Goal: Information Seeking & Learning: Learn about a topic

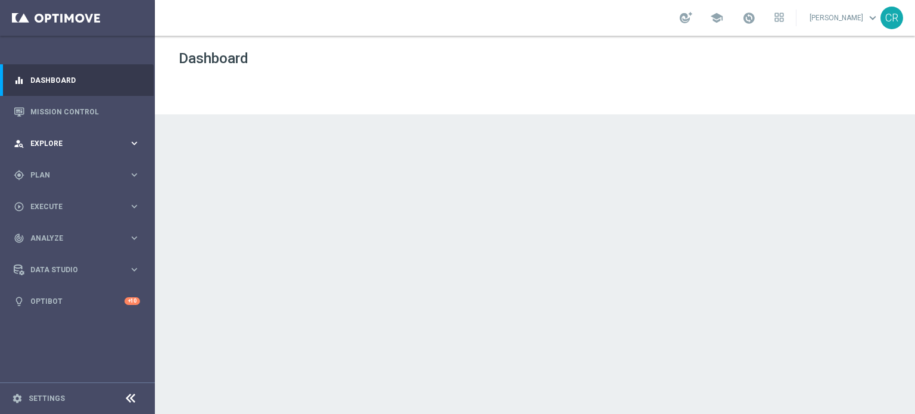
click at [59, 149] on div "person_search Explore keyboard_arrow_right" at bounding box center [77, 143] width 154 height 32
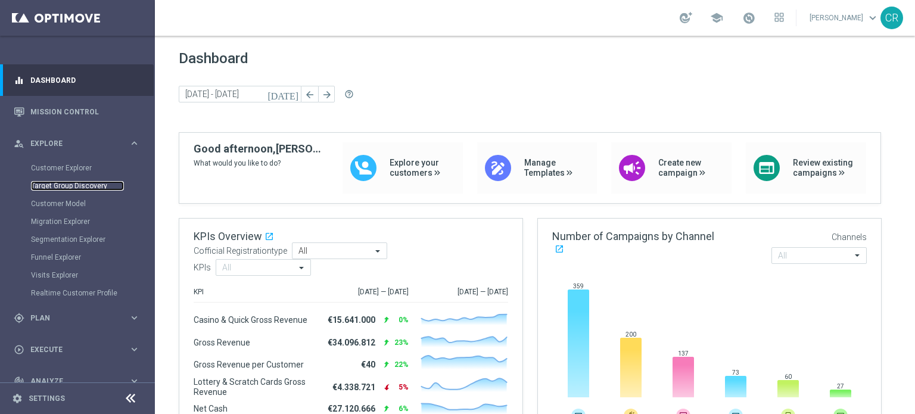
click at [48, 181] on link "Target Group Discovery" at bounding box center [77, 186] width 93 height 10
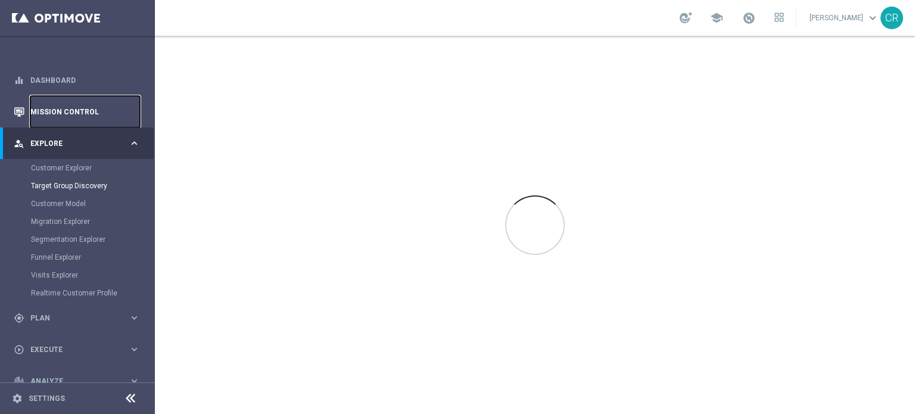
click at [57, 121] on link "Mission Control" at bounding box center [85, 112] width 110 height 32
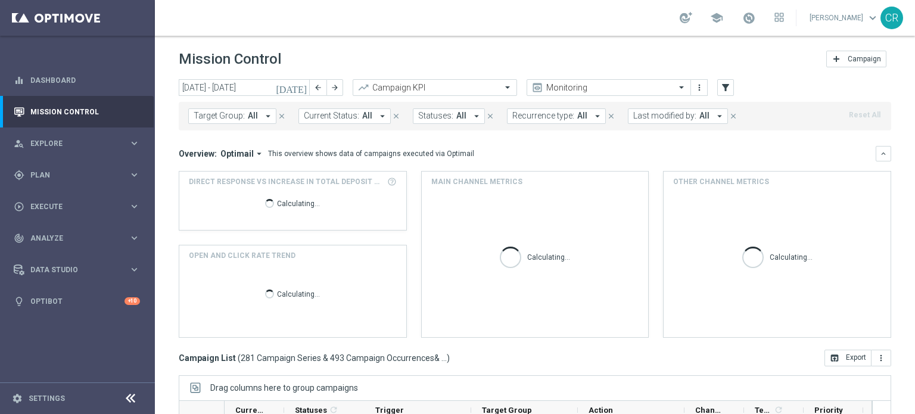
click at [303, 85] on icon "[DATE]" at bounding box center [292, 87] width 32 height 11
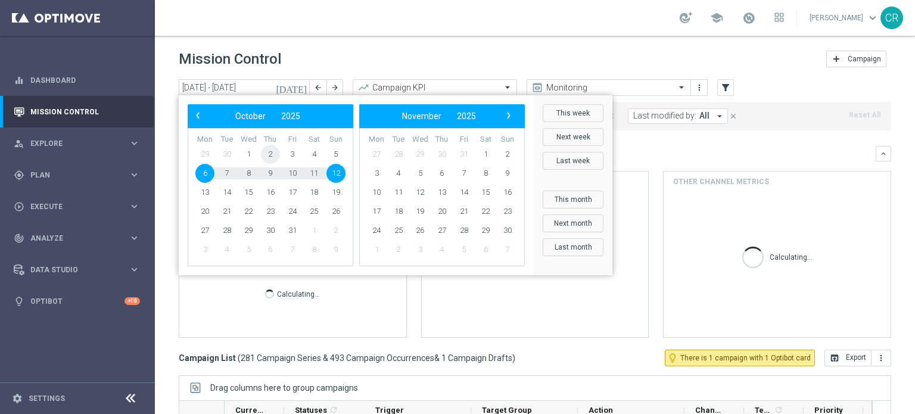
click at [273, 156] on span "2" at bounding box center [270, 154] width 19 height 19
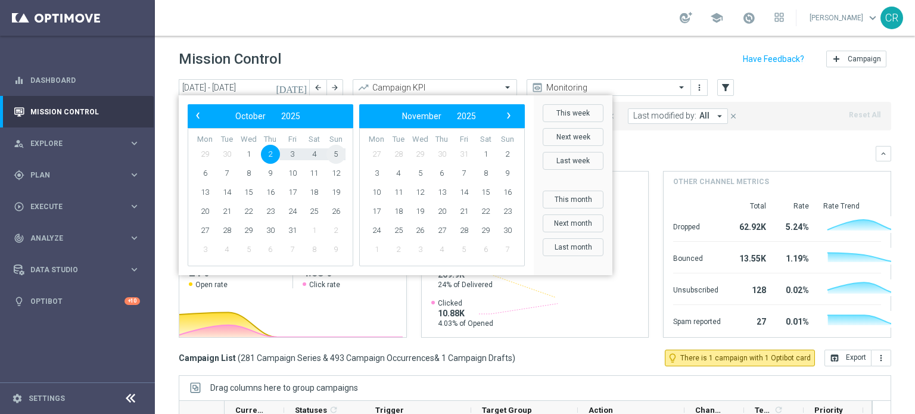
click at [343, 156] on span "5" at bounding box center [335, 154] width 19 height 19
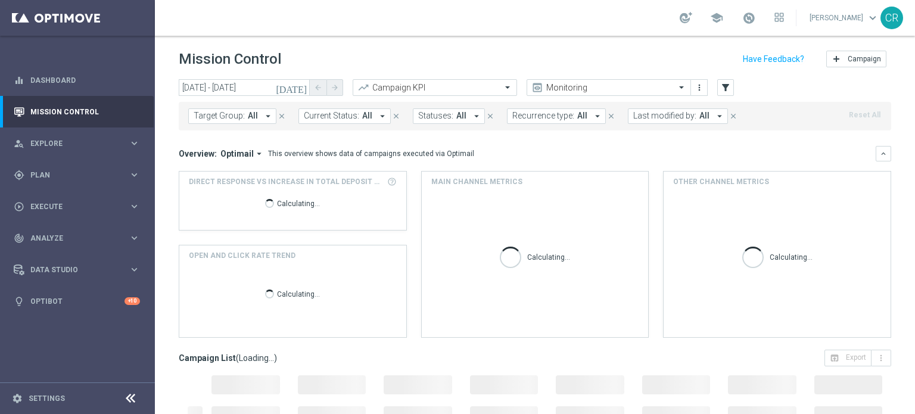
type input "02 Oct 2025 - 05 Oct 2025"
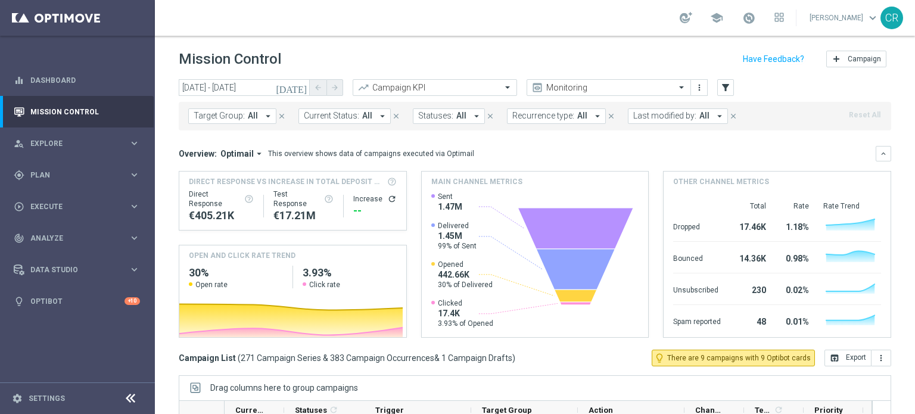
click at [240, 111] on span "Target Group:" at bounding box center [219, 116] width 51 height 10
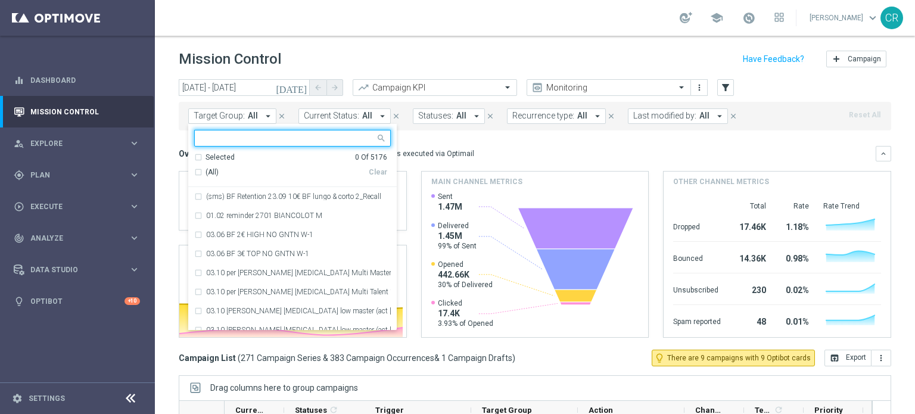
click at [331, 139] on input "text" at bounding box center [288, 138] width 175 height 10
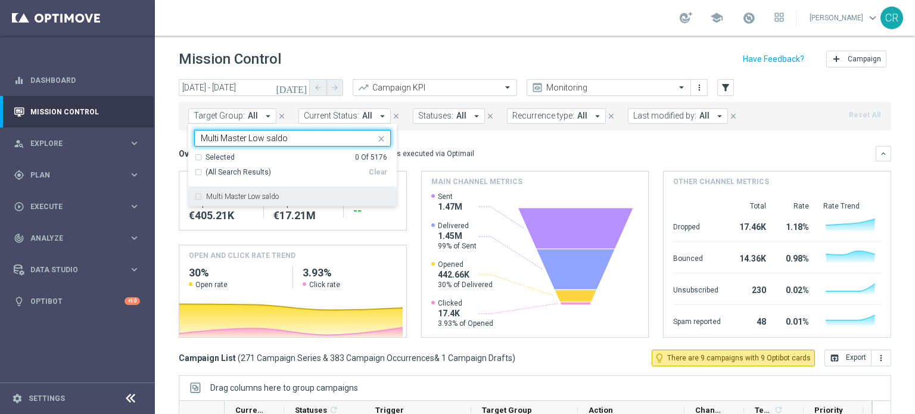
click at [303, 198] on div "Multi Master Low saldo" at bounding box center [298, 196] width 185 height 7
type input "Multi Master Low saldo"
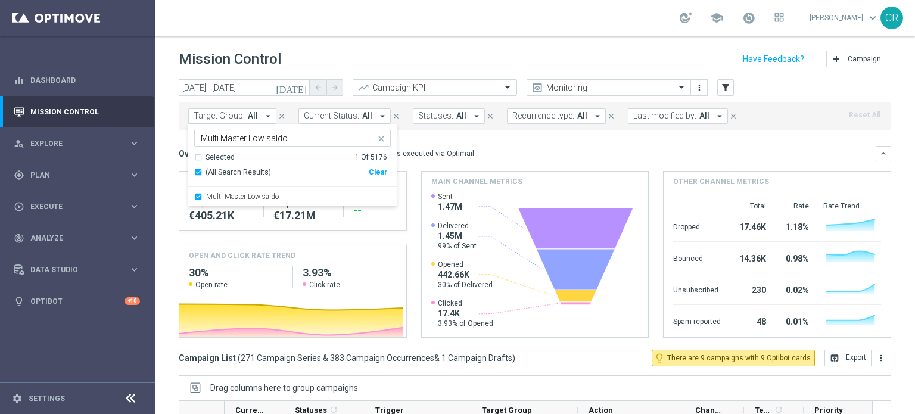
click at [506, 144] on mini-dashboard "Overview: Optimail arrow_drop_down This overview shows data of campaigns execut…" at bounding box center [535, 239] width 712 height 219
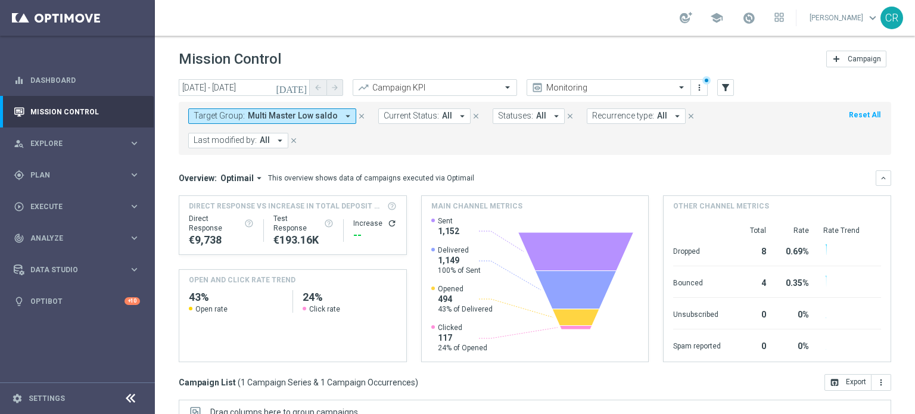
scroll to position [181, 0]
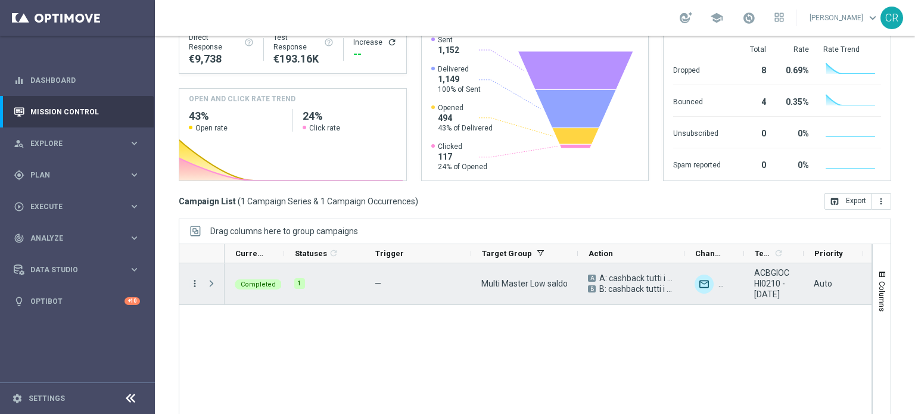
click at [196, 278] on icon "more_vert" at bounding box center [194, 283] width 11 height 11
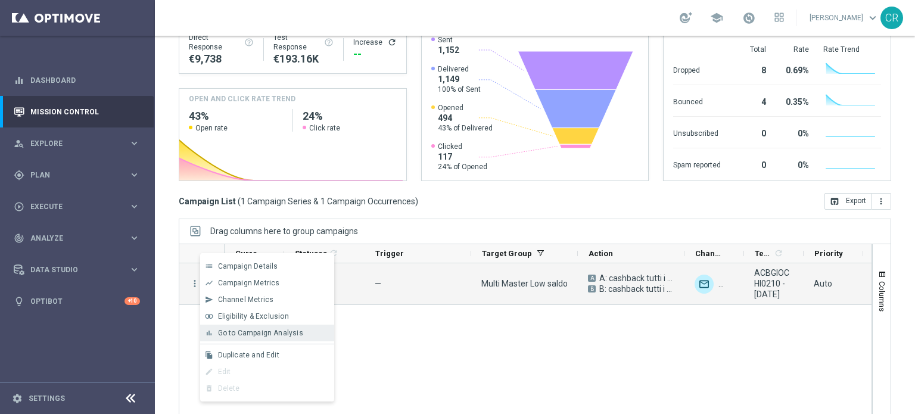
click at [233, 332] on span "Go to Campaign Analysis" at bounding box center [260, 333] width 85 height 8
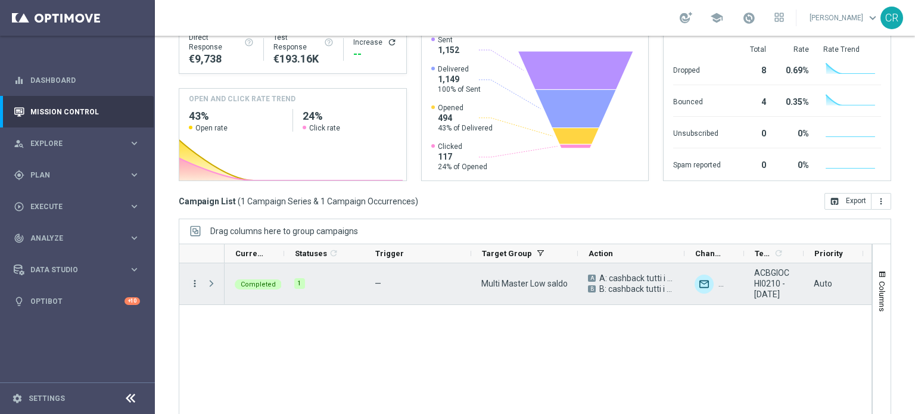
click at [192, 278] on icon "more_vert" at bounding box center [194, 283] width 11 height 11
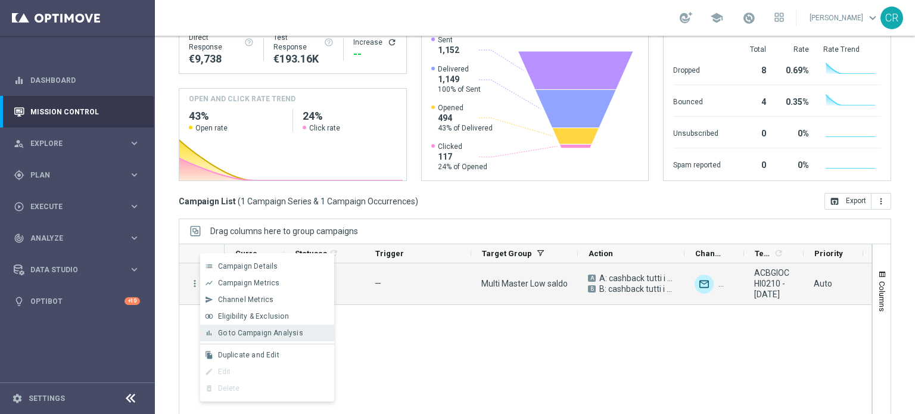
click at [242, 328] on div "bar_chart Go to Campaign Analysis" at bounding box center [267, 333] width 134 height 17
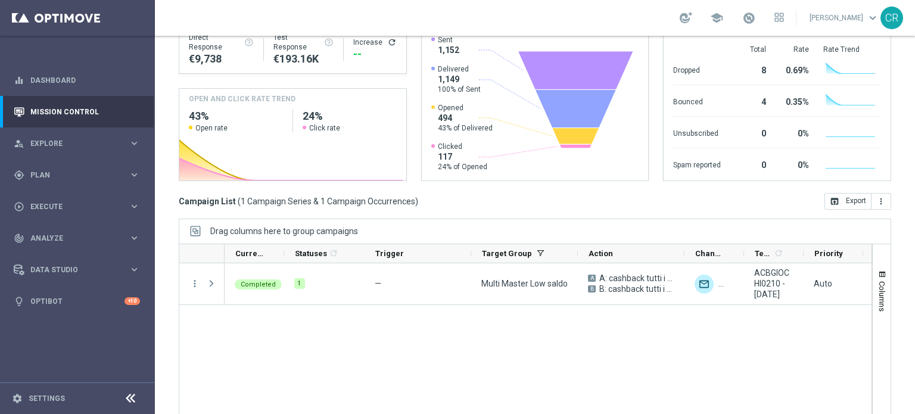
scroll to position [2, 0]
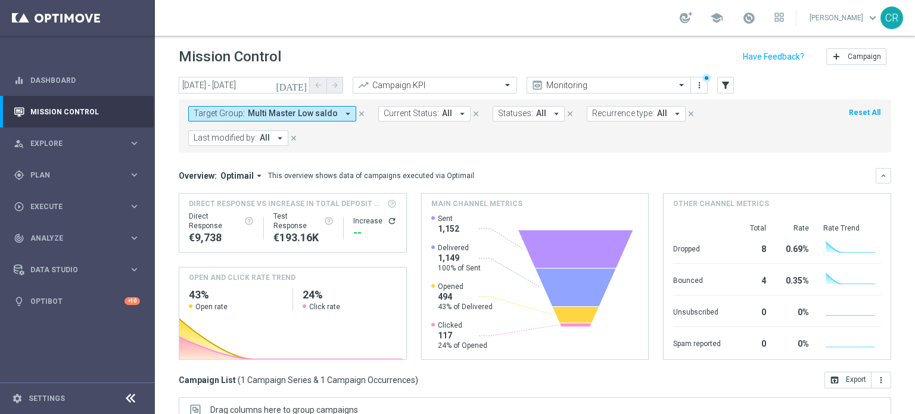
click at [298, 107] on button "Target Group: Multi Master Low saldo arrow_drop_down" at bounding box center [272, 113] width 168 height 15
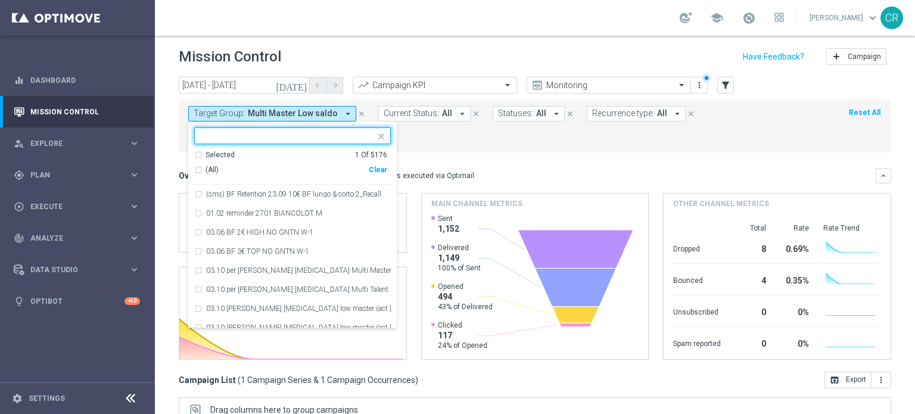
click at [0, 0] on div "Clear" at bounding box center [0, 0] width 0 height 0
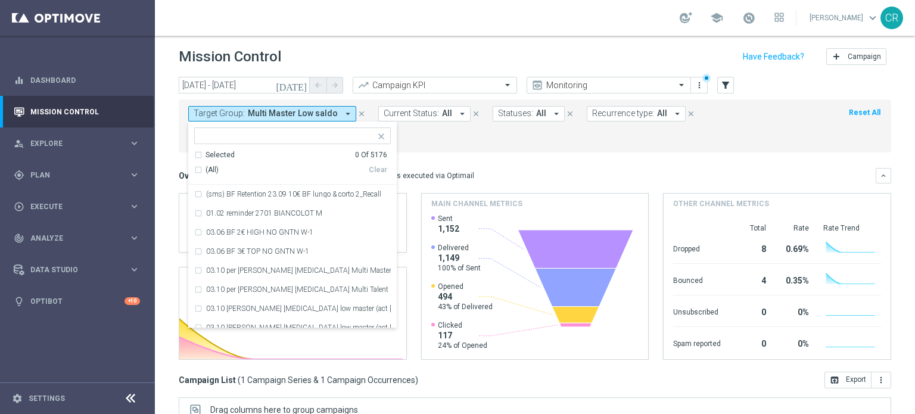
click at [276, 140] on input "text" at bounding box center [288, 136] width 175 height 10
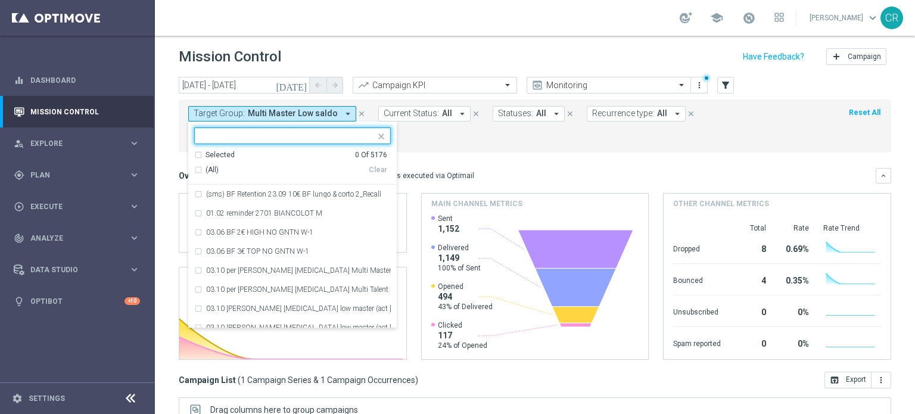
paste input "Multi Master Low NO saldo"
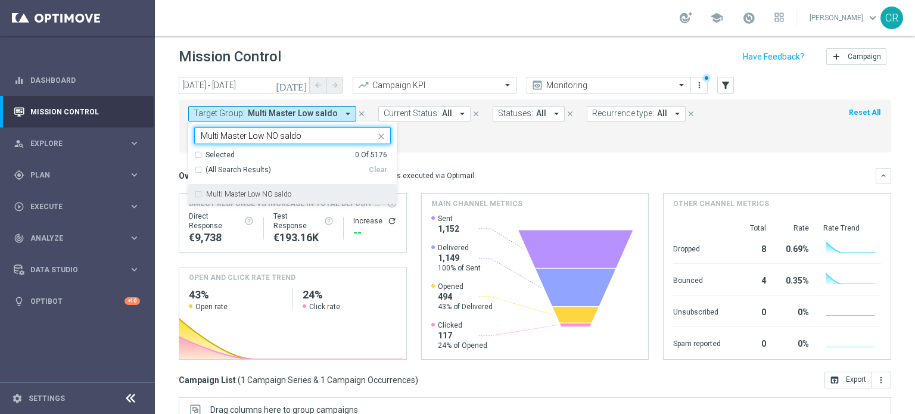
click at [264, 195] on label "Multi Master Low NO saldo" at bounding box center [248, 194] width 85 height 7
type input "Multi Master Low NO saldo"
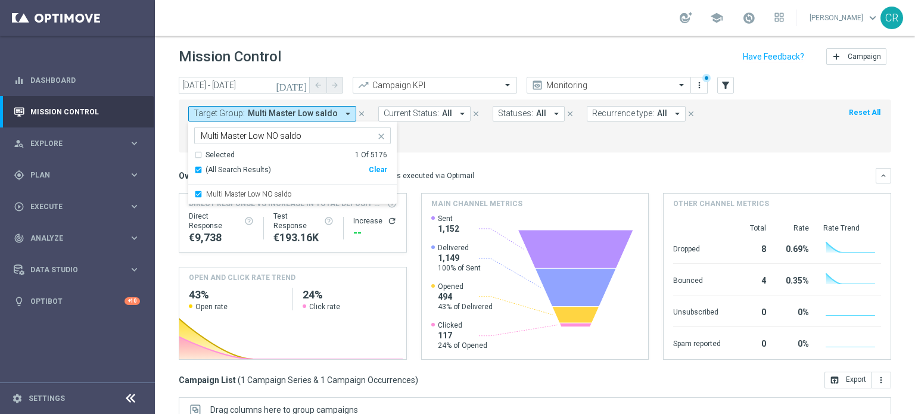
click at [431, 152] on mini-dashboard "Overview: Optimail arrow_drop_down This overview shows data of campaigns execut…" at bounding box center [535, 261] width 712 height 219
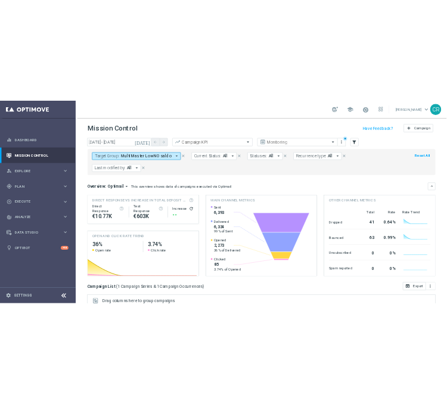
scroll to position [181, 0]
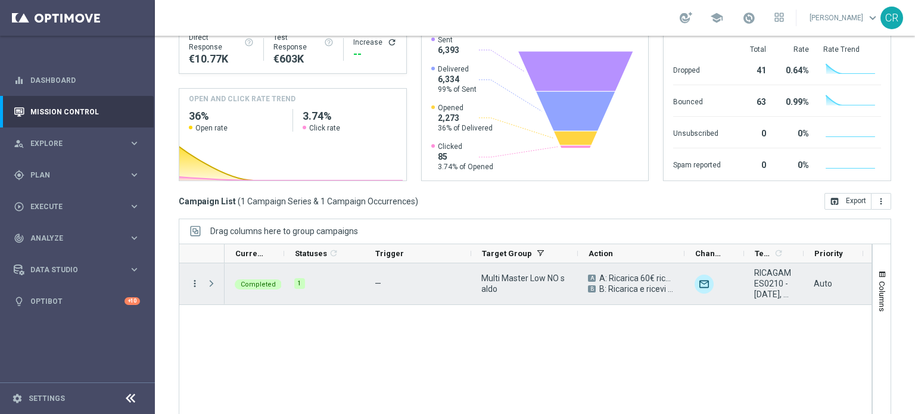
click at [195, 283] on icon "more_vert" at bounding box center [194, 283] width 11 height 11
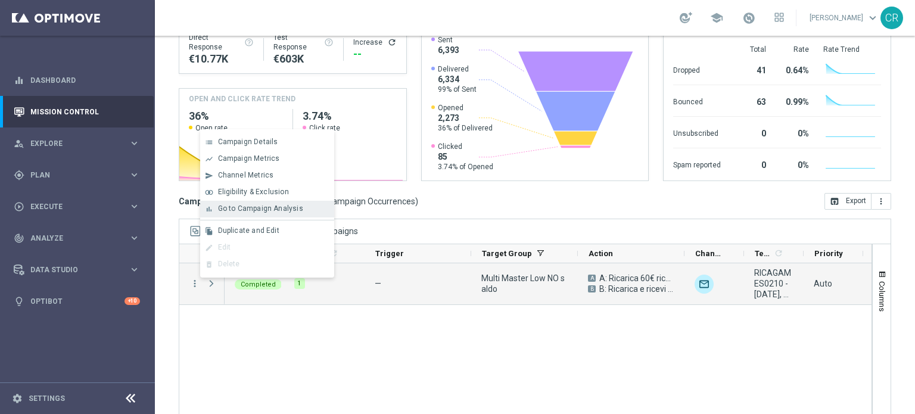
click at [247, 210] on span "Go to Campaign Analysis" at bounding box center [260, 208] width 85 height 8
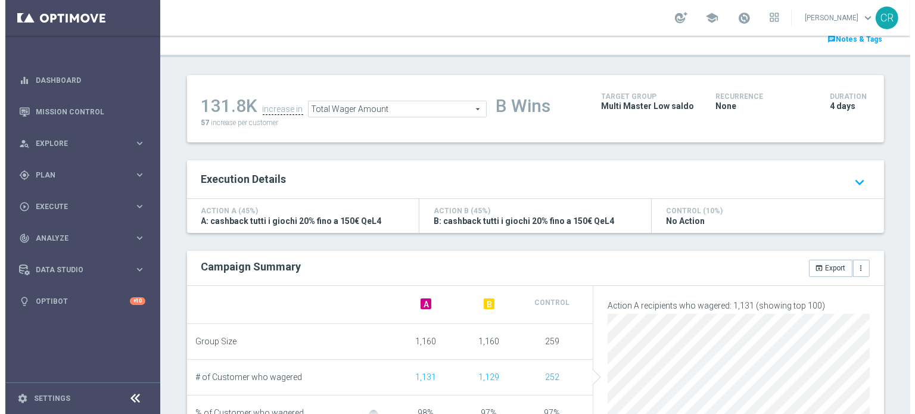
scroll to position [119, 0]
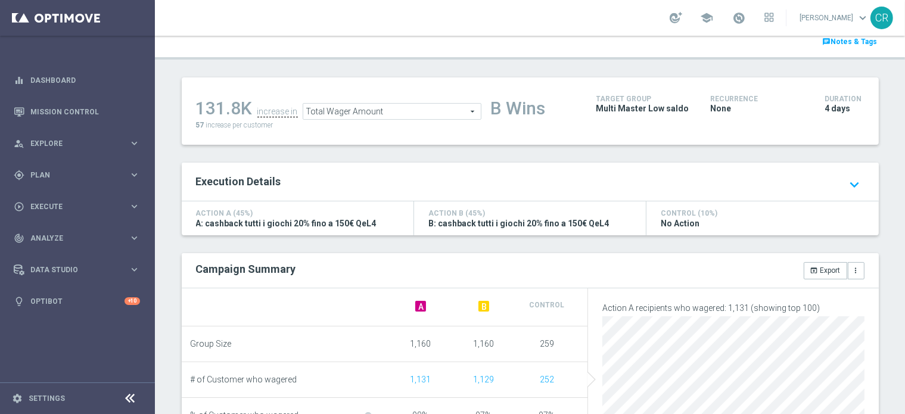
click at [392, 110] on span "Total Wager Amount" at bounding box center [392, 111] width 178 height 15
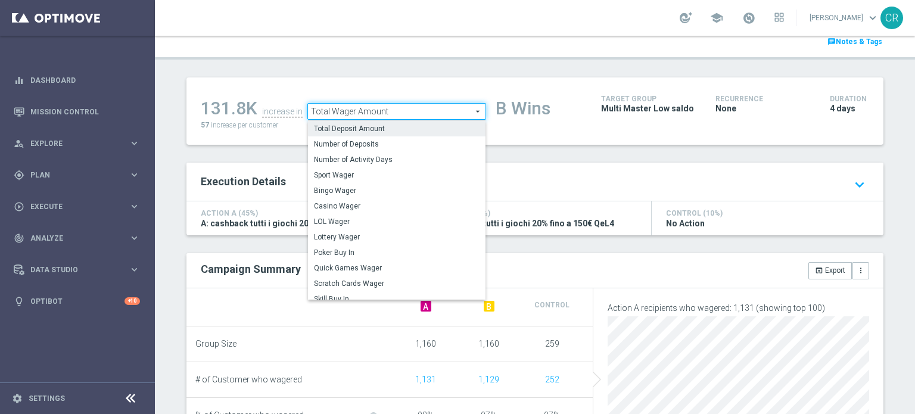
click at [394, 122] on label "Total Deposit Amount" at bounding box center [397, 128] width 178 height 15
type input "Total Deposit Amount"
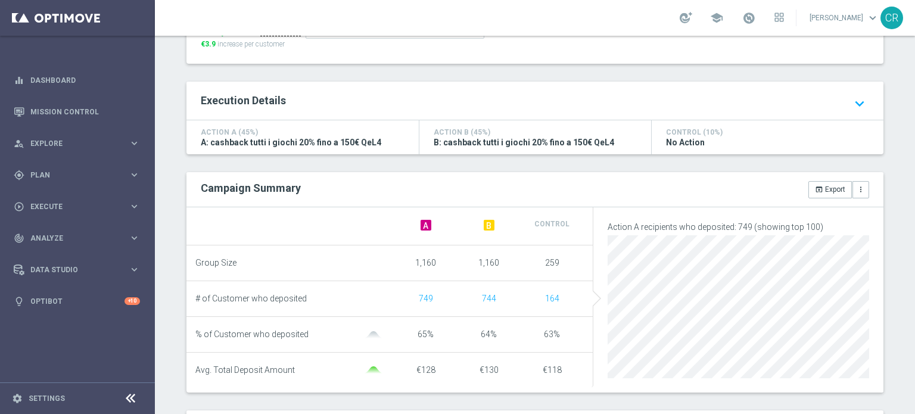
scroll to position [166, 0]
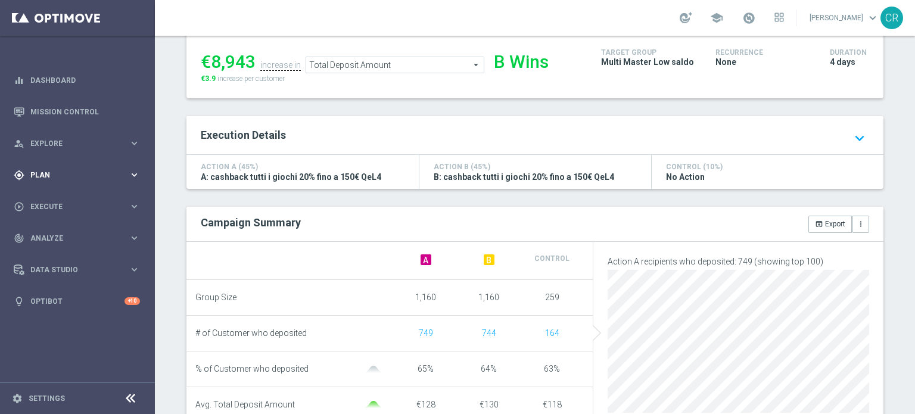
click at [79, 172] on span "Plan" at bounding box center [79, 175] width 98 height 7
click at [85, 297] on span "Execute" at bounding box center [79, 295] width 98 height 7
click at [70, 234] on link "Campaign Builder" at bounding box center [77, 231] width 93 height 10
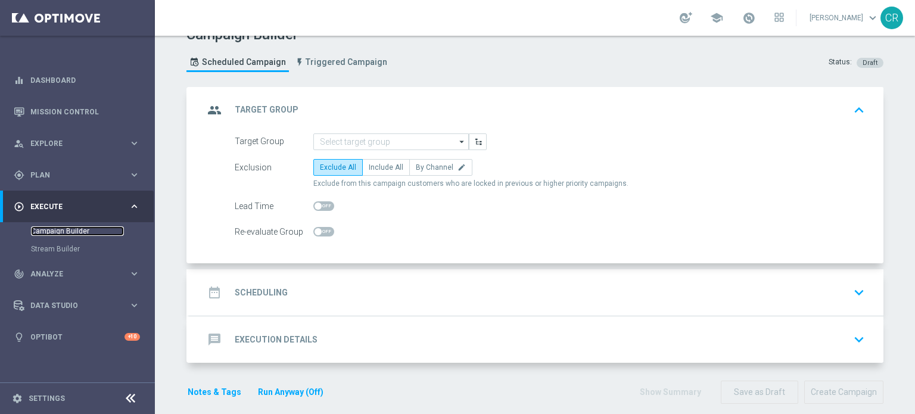
scroll to position [31, 0]
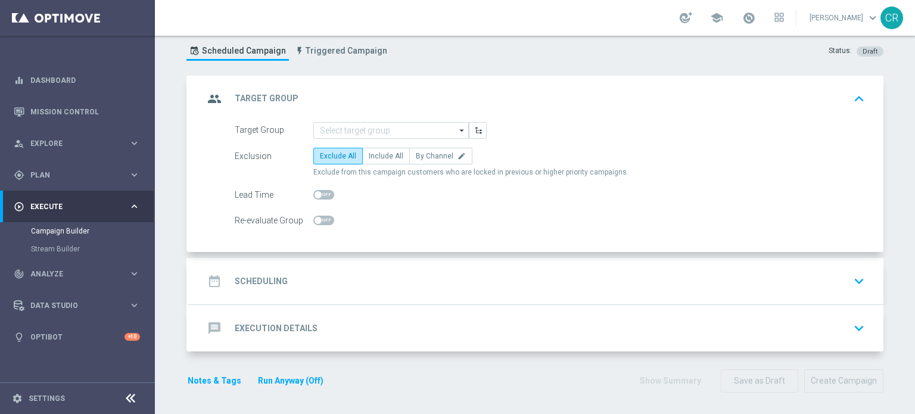
click at [497, 333] on div "message Execution Details keyboard_arrow_down" at bounding box center [536, 328] width 665 height 23
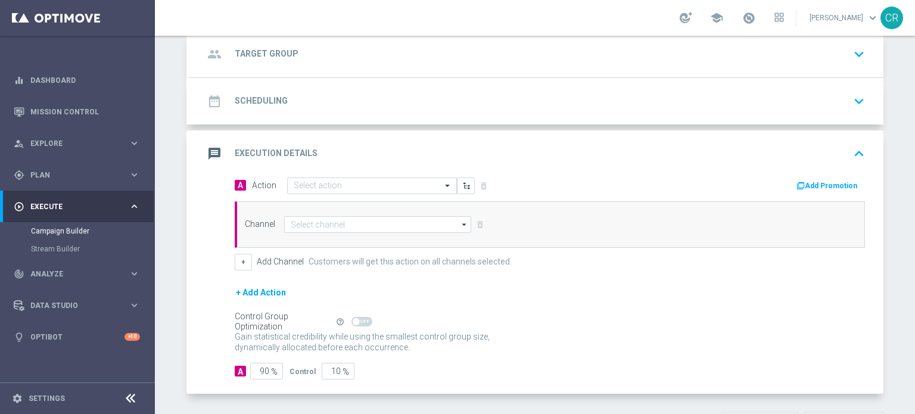
scroll to position [74, 0]
click at [260, 294] on button "+ Add Action" at bounding box center [261, 294] width 52 height 15
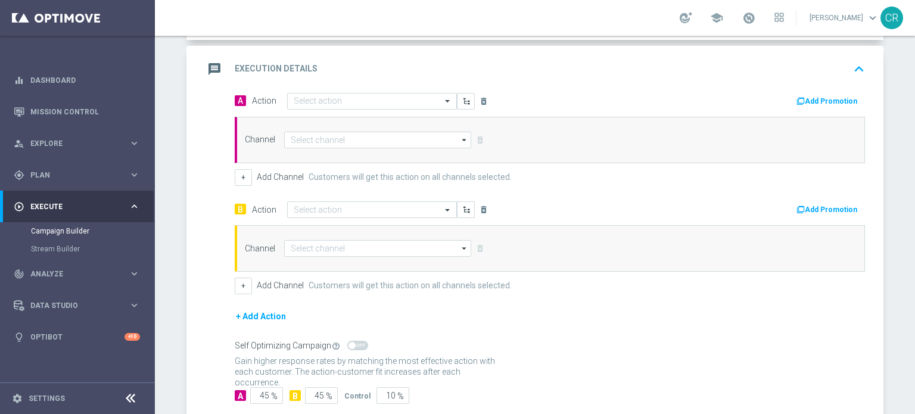
scroll to position [0, 0]
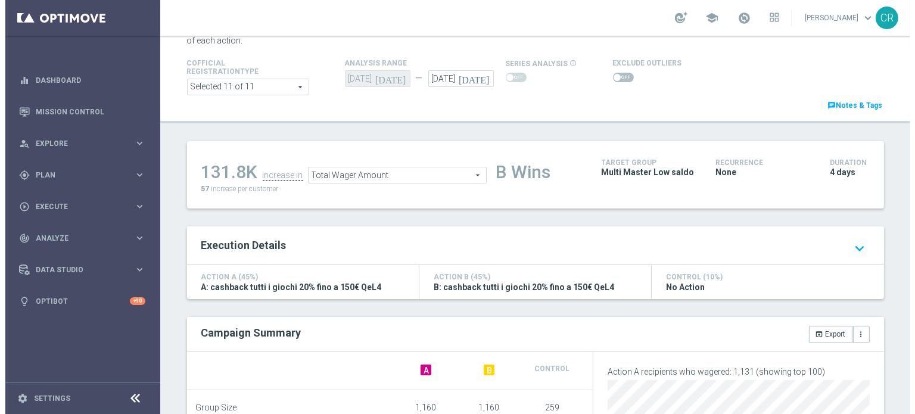
scroll to position [39, 0]
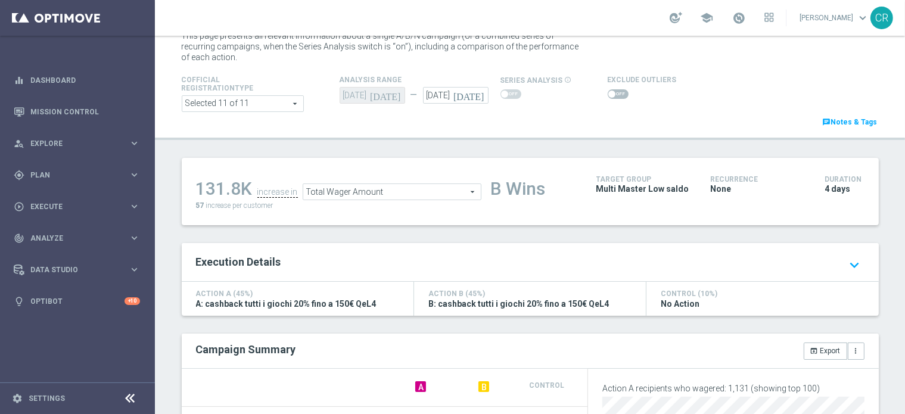
click at [612, 95] on span at bounding box center [618, 94] width 21 height 10
click at [612, 95] on input "checkbox" at bounding box center [618, 94] width 21 height 10
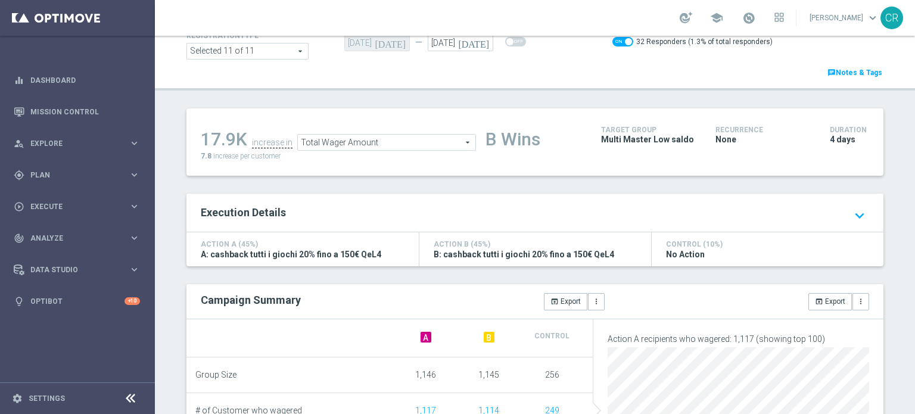
scroll to position [0, 0]
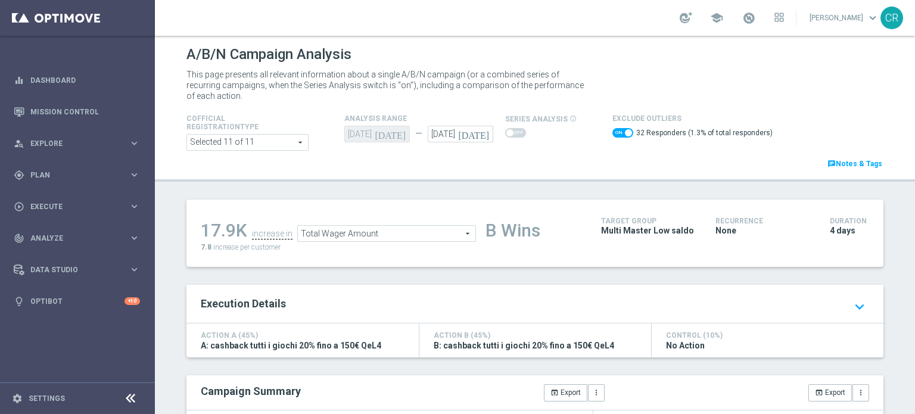
click at [350, 231] on span "Total Wager Amount" at bounding box center [387, 233] width 178 height 15
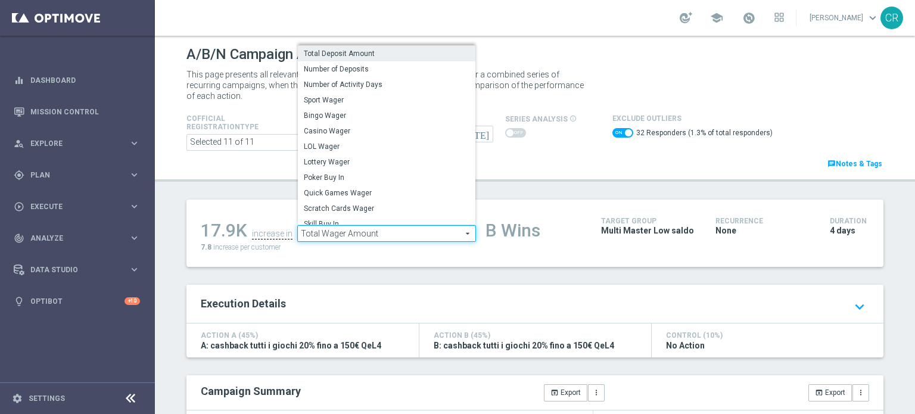
click at [385, 57] on span "Total Deposit Amount" at bounding box center [387, 54] width 166 height 10
checkbox input "false"
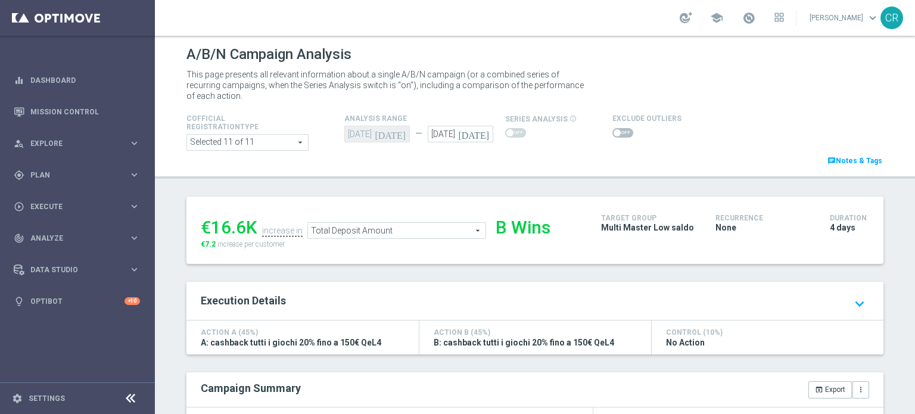
click at [449, 232] on span "Total Deposit Amount" at bounding box center [397, 230] width 178 height 15
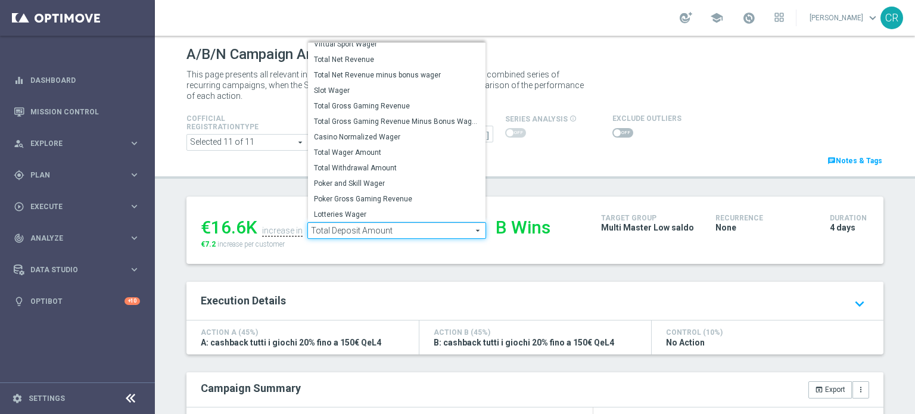
scroll to position [186, 0]
click at [521, 163] on div "Cofficial Registrationtype Selected 11 of 11 arrow_drop_down search Show Select…" at bounding box center [535, 139] width 715 height 56
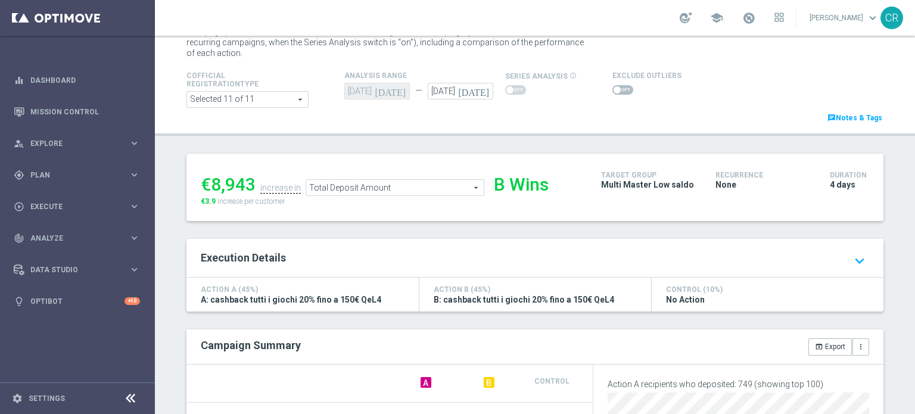
scroll to position [0, 0]
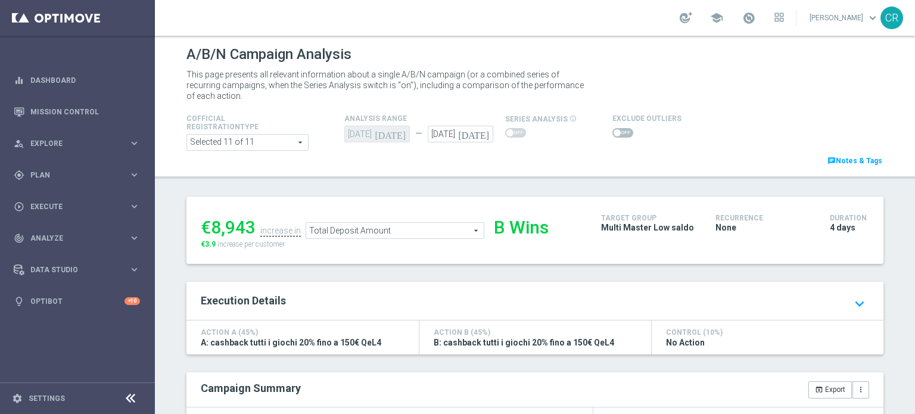
click at [398, 228] on span "Total Deposit Amount" at bounding box center [395, 230] width 178 height 15
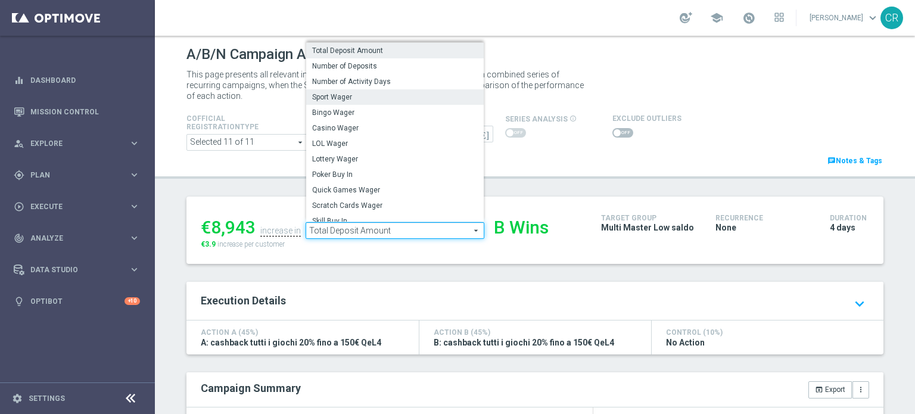
click at [367, 103] on label "Sport Wager" at bounding box center [395, 96] width 178 height 15
type input "Sport Wager"
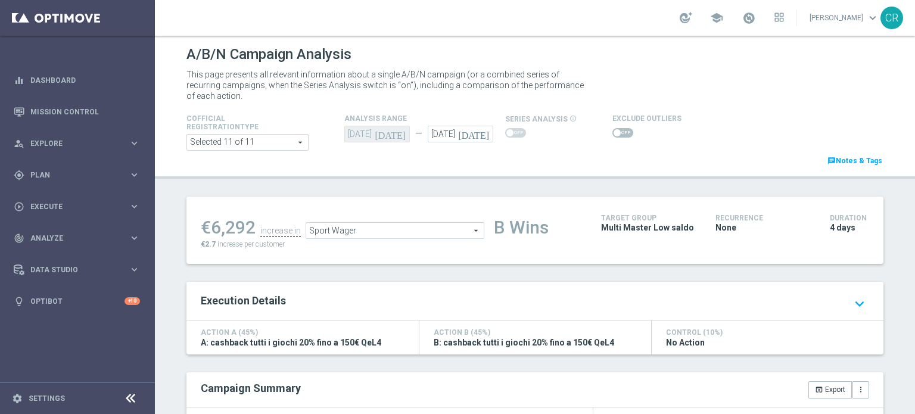
click at [619, 134] on span at bounding box center [622, 133] width 21 height 10
click at [619, 134] on input "checkbox" at bounding box center [622, 133] width 21 height 10
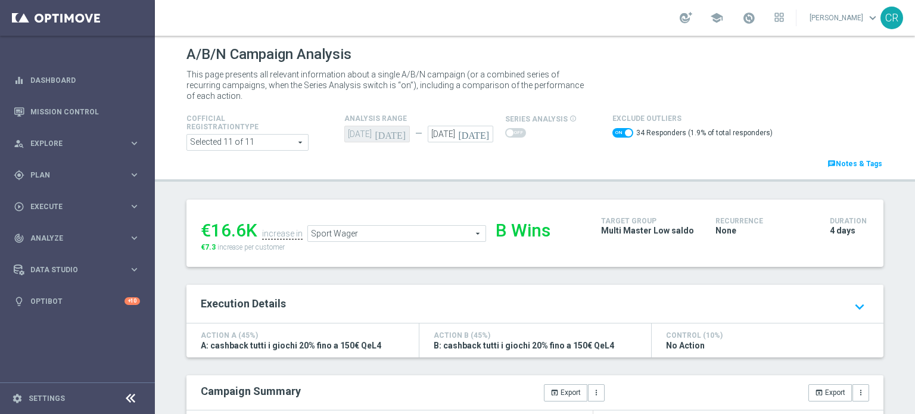
scroll to position [179, 0]
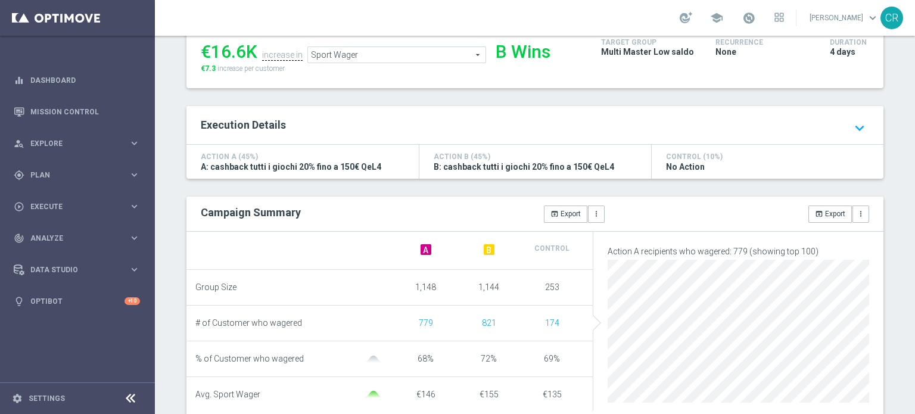
click at [429, 60] on span "Sport Wager" at bounding box center [397, 54] width 178 height 15
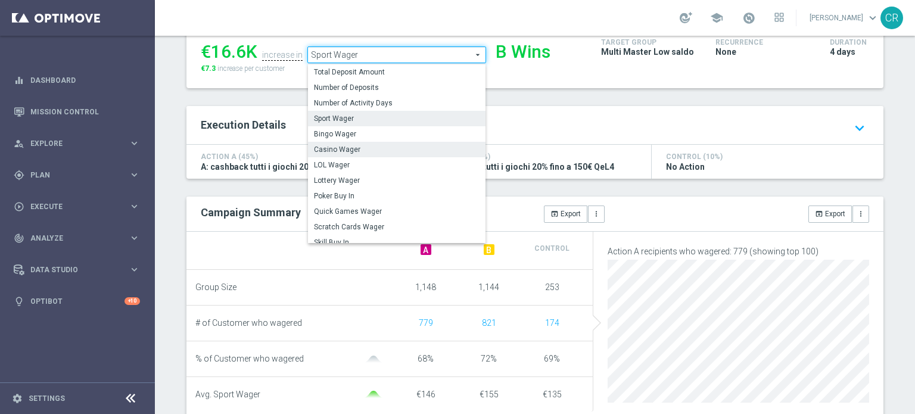
click at [366, 149] on span "Casino Wager" at bounding box center [397, 150] width 166 height 10
checkbox input "false"
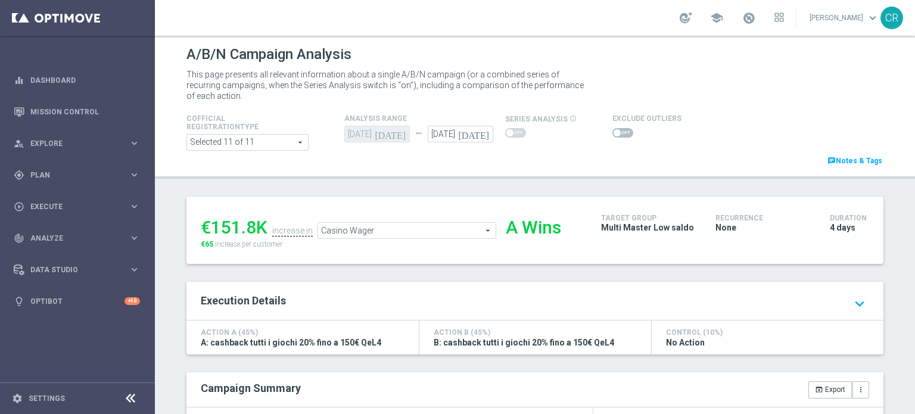
click at [407, 231] on span "Casino Wager" at bounding box center [407, 230] width 178 height 15
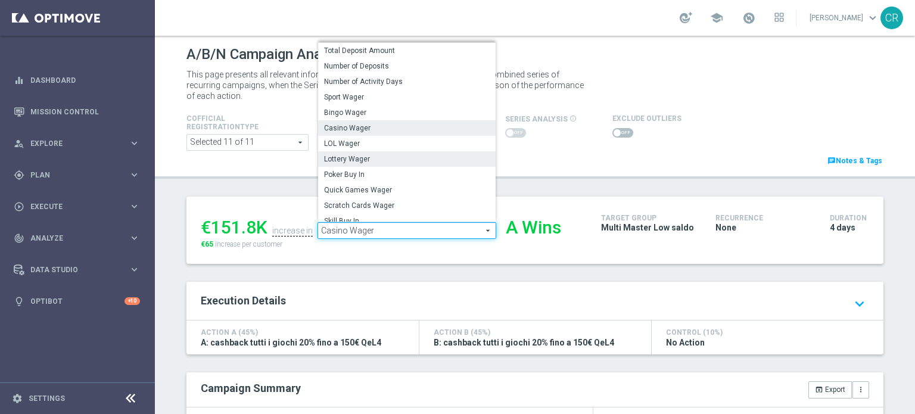
click at [393, 158] on span "Lottery Wager" at bounding box center [407, 159] width 166 height 10
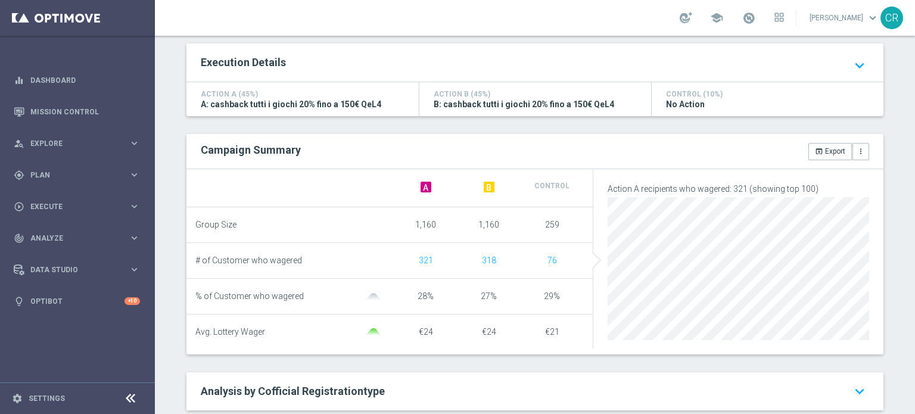
scroll to position [179, 0]
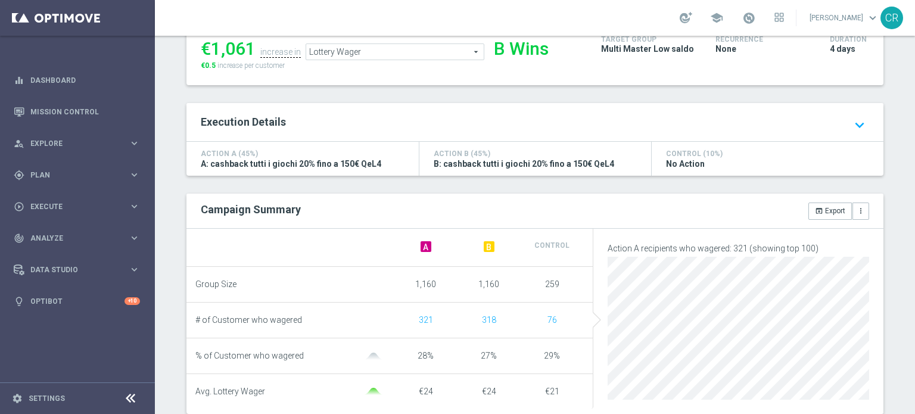
click at [388, 49] on span "Lottery Wager" at bounding box center [395, 51] width 178 height 15
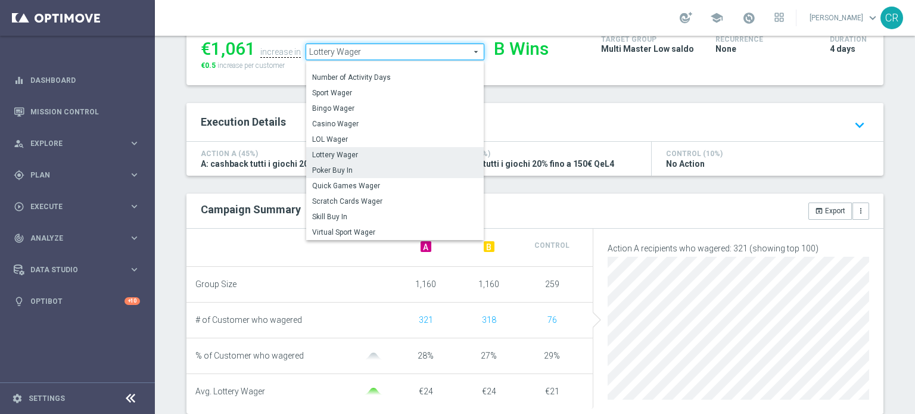
scroll to position [58, 0]
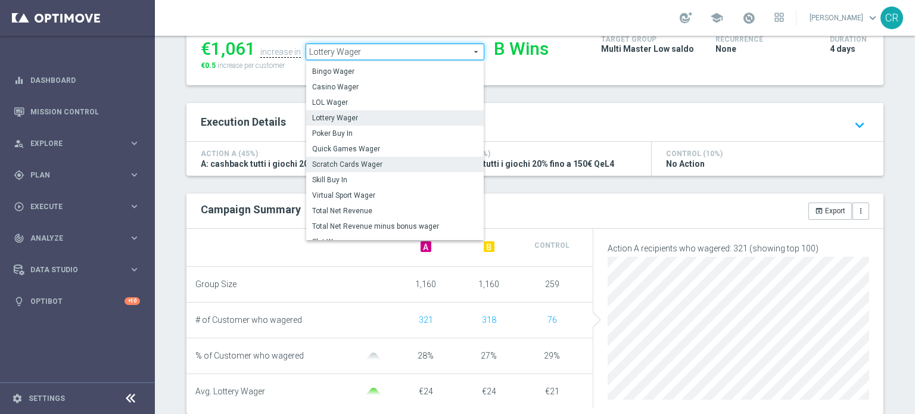
click at [392, 162] on span "Scratch Cards Wager" at bounding box center [395, 165] width 166 height 10
type input "Scratch Cards Wager"
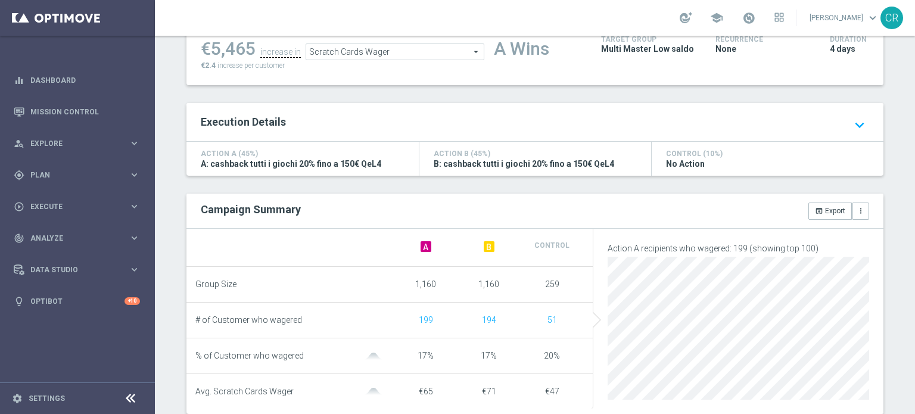
scroll to position [60, 0]
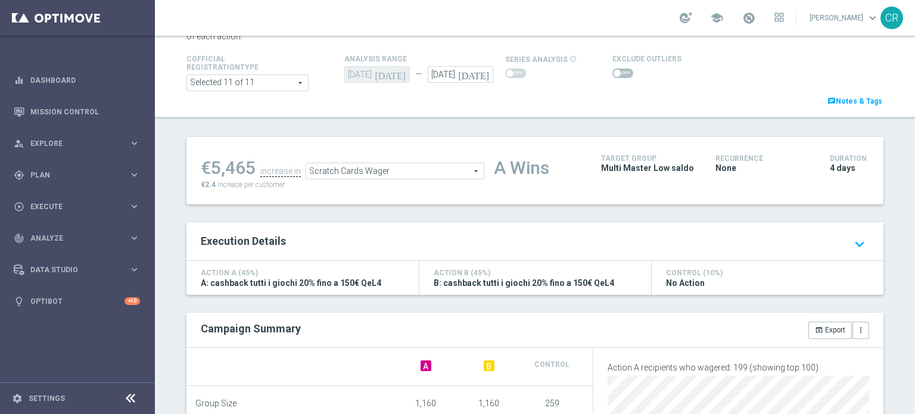
click at [614, 71] on span at bounding box center [617, 73] width 7 height 7
click at [612, 71] on input "checkbox" at bounding box center [622, 74] width 21 height 10
checkbox input "true"
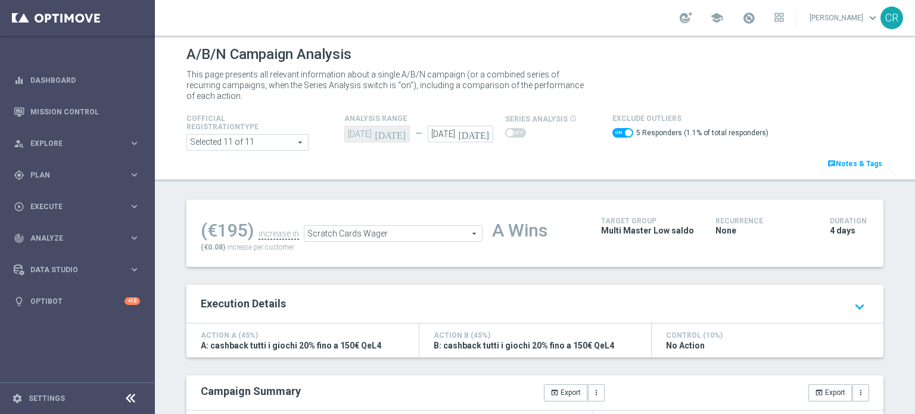
scroll to position [2438, 0]
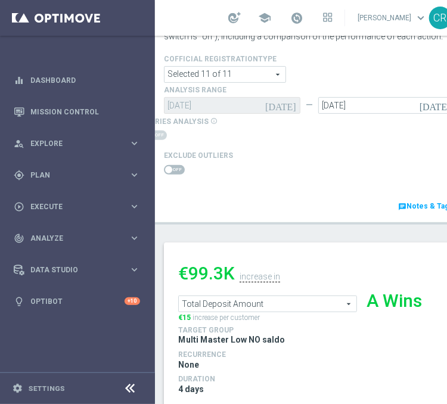
scroll to position [119, 0]
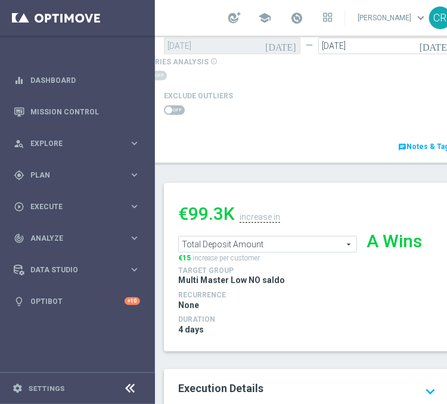
click at [318, 241] on span "Total Deposit Amount" at bounding box center [268, 243] width 178 height 15
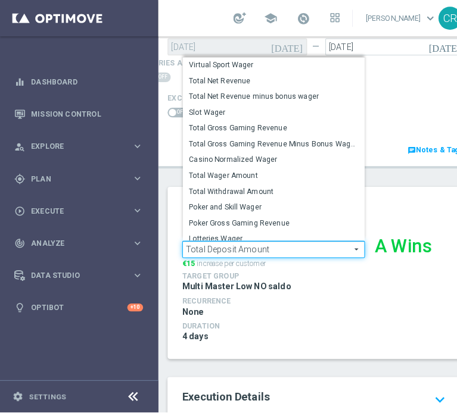
scroll to position [186, 0]
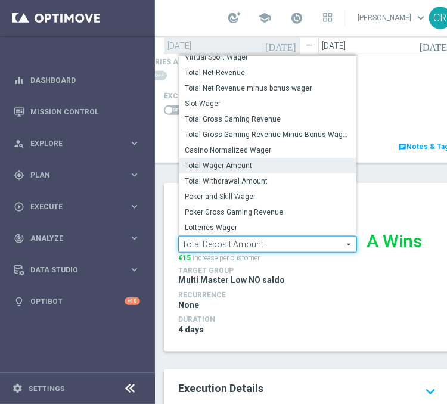
click at [291, 160] on label "Total Wager Amount" at bounding box center [268, 165] width 178 height 15
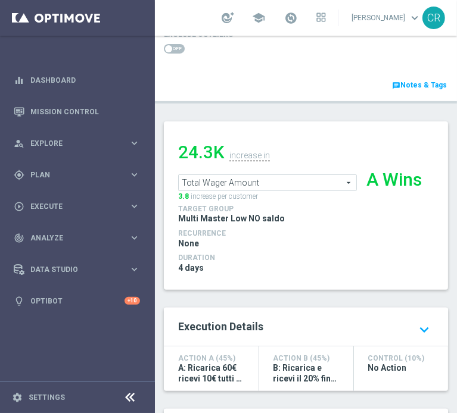
scroll to position [179, 0]
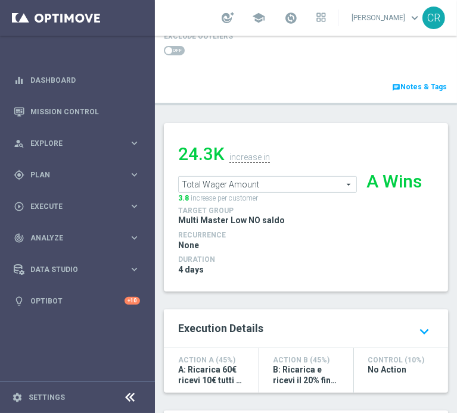
click at [292, 183] on span "Total Wager Amount" at bounding box center [268, 184] width 178 height 15
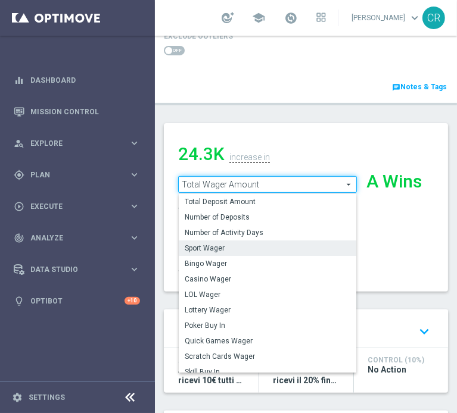
click at [253, 251] on span "Sport Wager" at bounding box center [268, 249] width 166 height 10
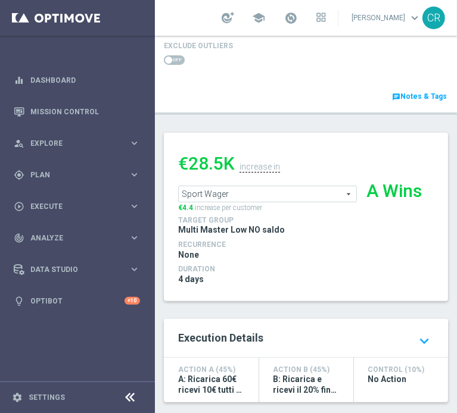
scroll to position [179, 0]
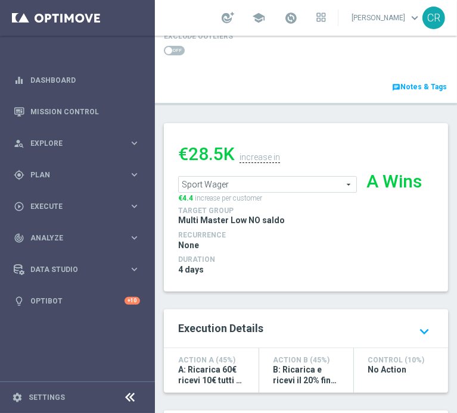
click at [300, 187] on span "Sport Wager" at bounding box center [268, 184] width 178 height 15
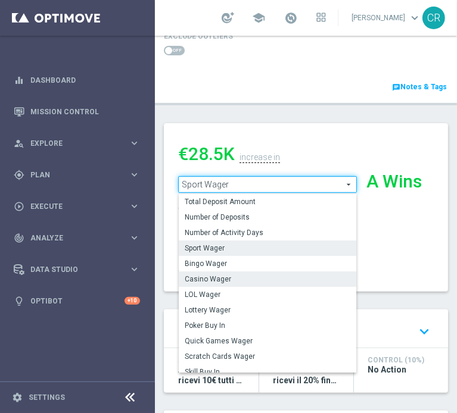
click at [233, 281] on span "Casino Wager" at bounding box center [268, 280] width 166 height 10
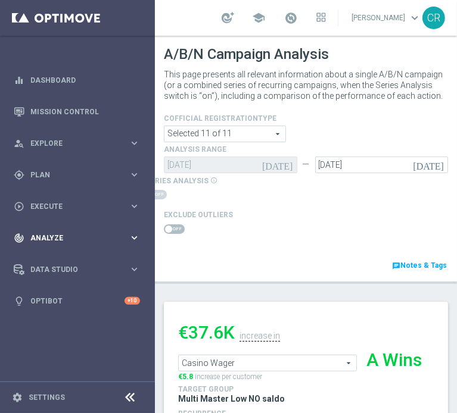
scroll to position [298, 0]
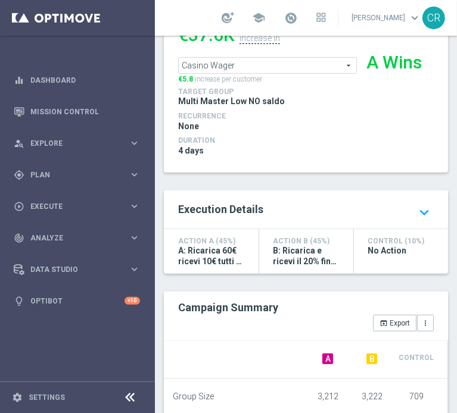
click at [268, 65] on span "Casino Wager" at bounding box center [268, 65] width 178 height 15
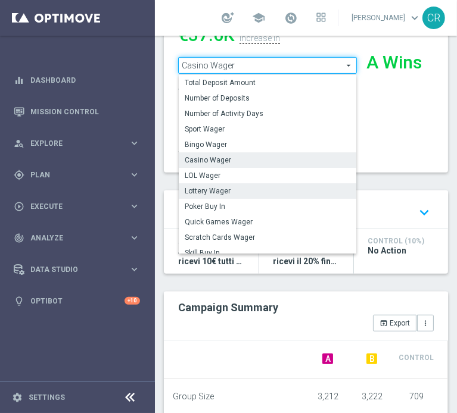
click at [247, 192] on span "Lottery Wager" at bounding box center [268, 191] width 166 height 10
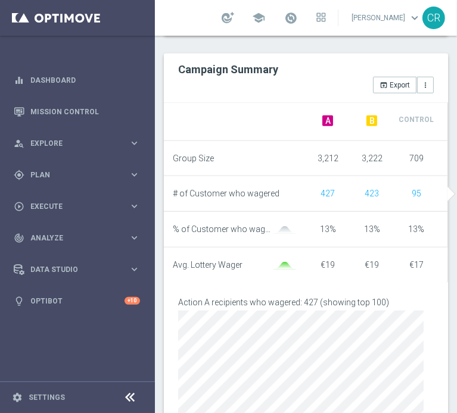
scroll to position [238, 0]
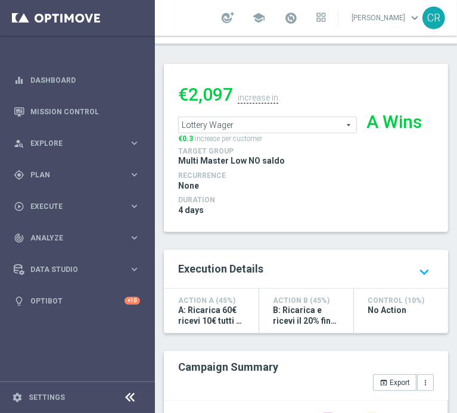
click at [304, 120] on span "Lottery Wager" at bounding box center [268, 124] width 178 height 15
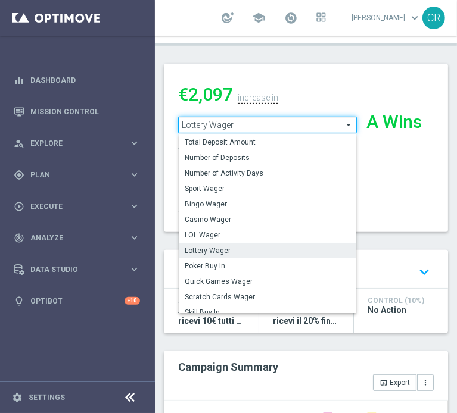
scroll to position [58, 0]
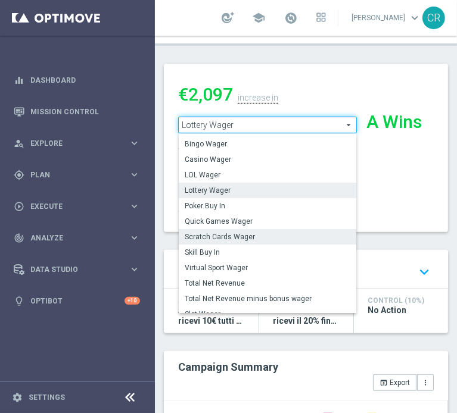
click at [265, 234] on span "Scratch Cards Wager" at bounding box center [268, 237] width 166 height 10
type input "Scratch Cards Wager"
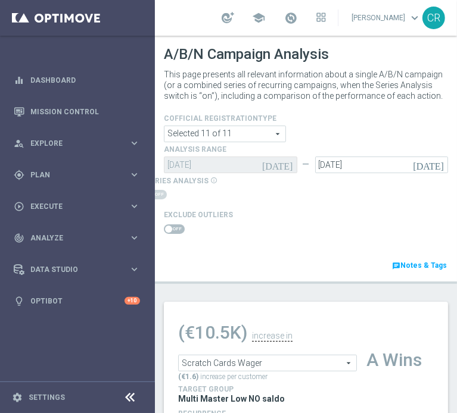
click at [176, 230] on span at bounding box center [174, 230] width 21 height 10
click at [176, 230] on input "checkbox" at bounding box center [174, 230] width 21 height 10
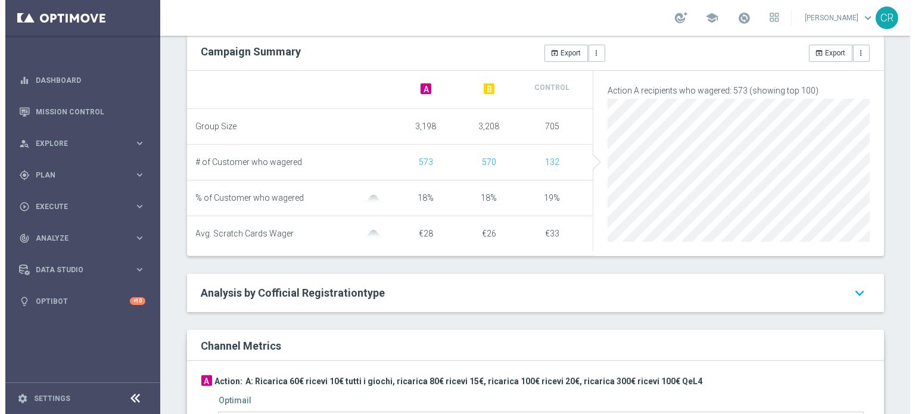
scroll to position [52, 0]
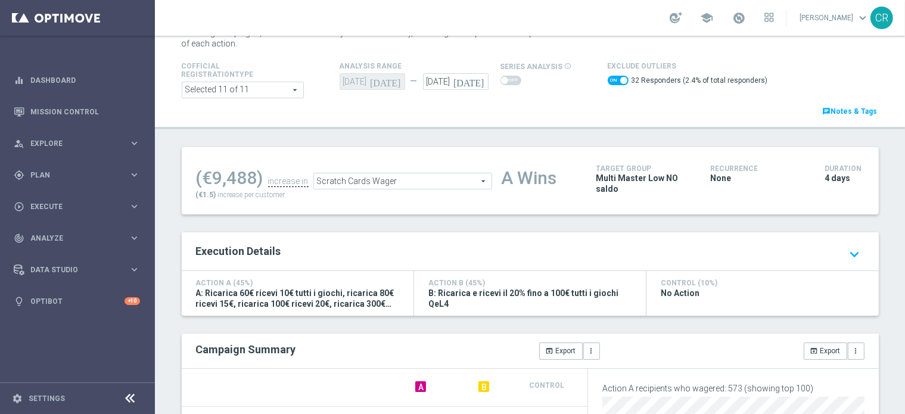
click at [422, 183] on span "Scratch Cards Wager" at bounding box center [403, 180] width 178 height 15
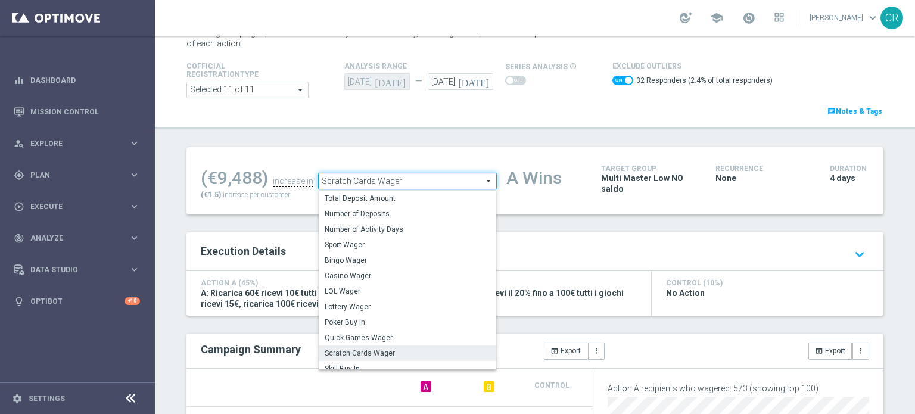
click at [365, 152] on div "(€9,488) increase in Scratch Cards Wager Scratch Cards Wager arrow_drop_down se…" at bounding box center [534, 180] width 697 height 67
checkbox input "false"
